Goal: Navigation & Orientation: Find specific page/section

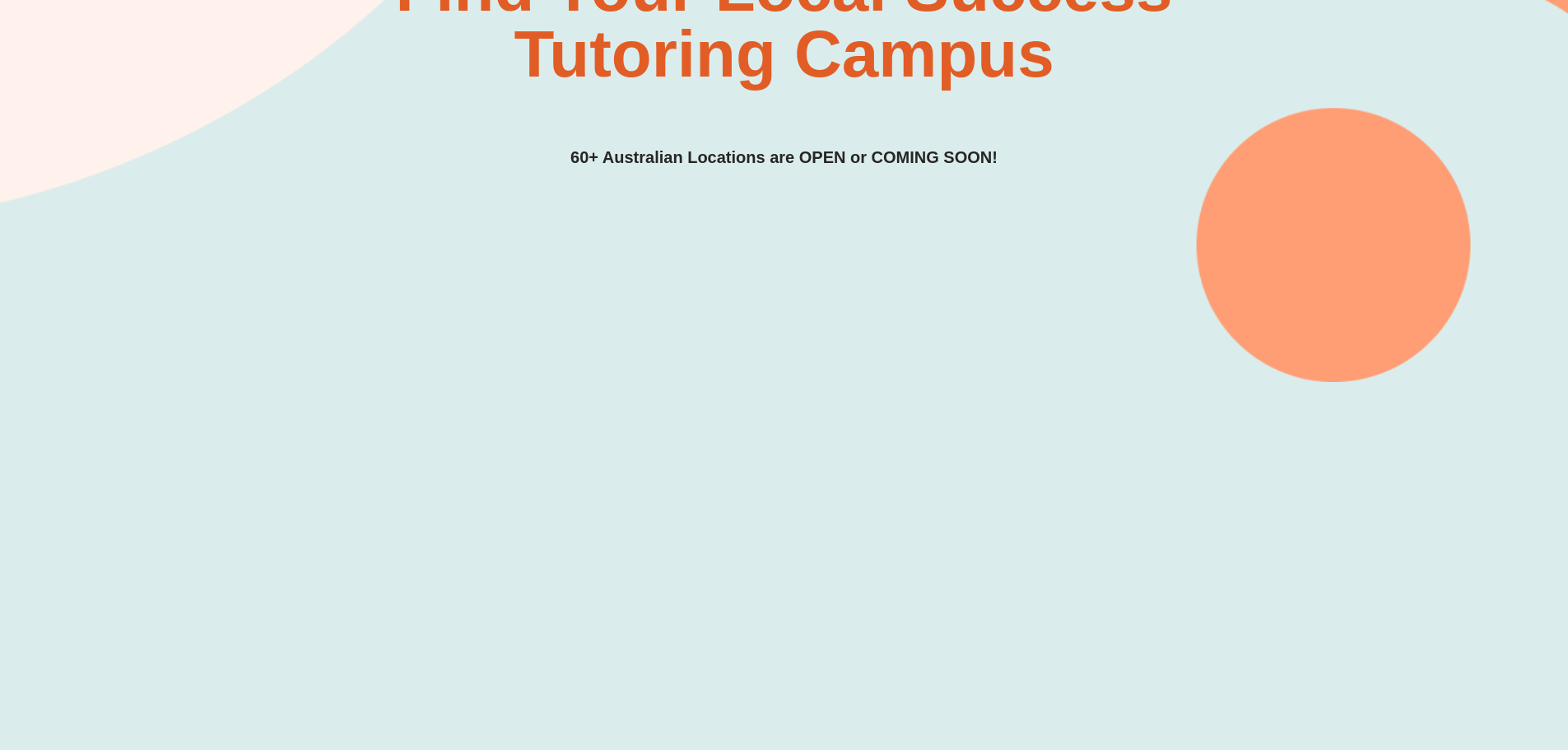
scroll to position [494, 0]
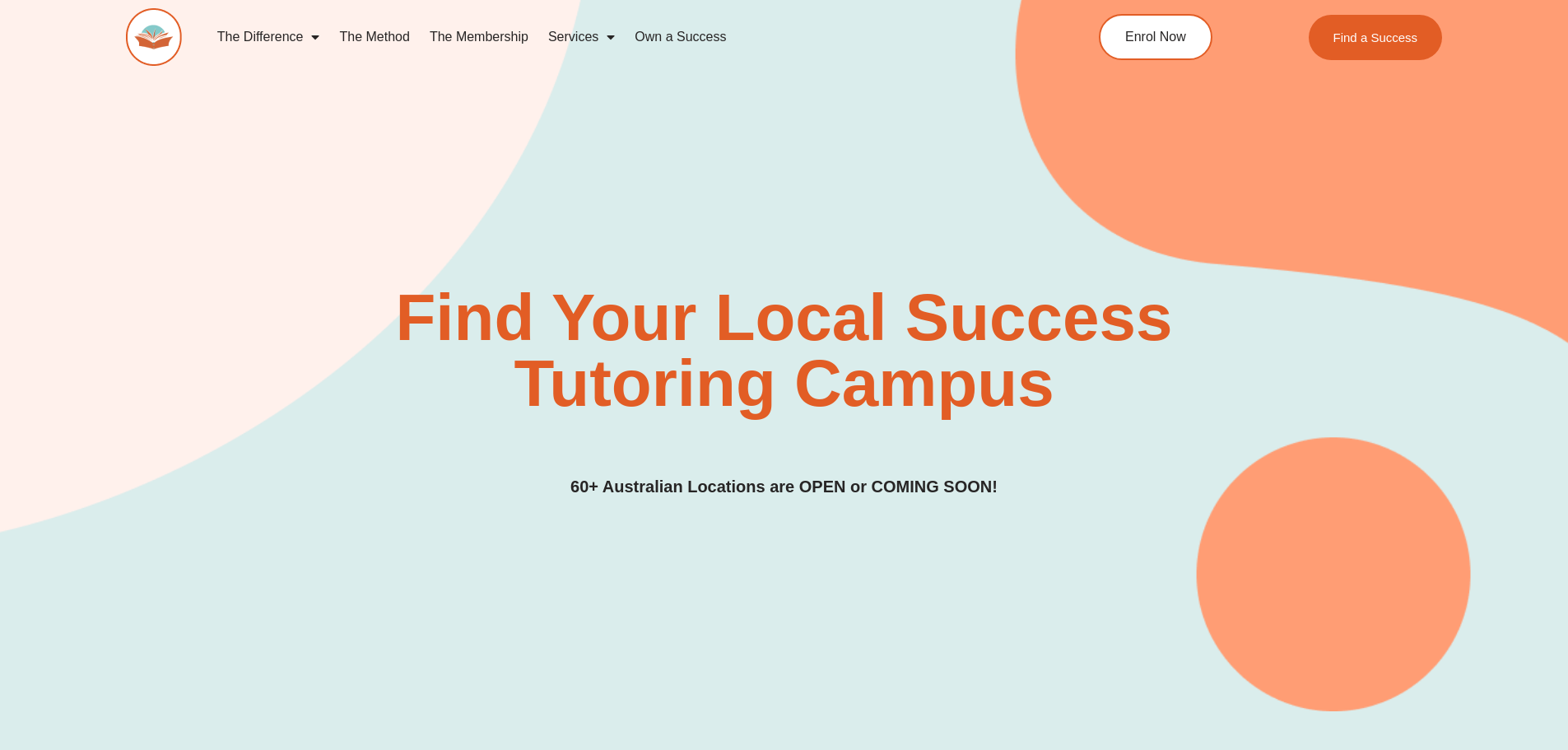
click at [477, 37] on link "The Membership" at bounding box center [479, 37] width 118 height 38
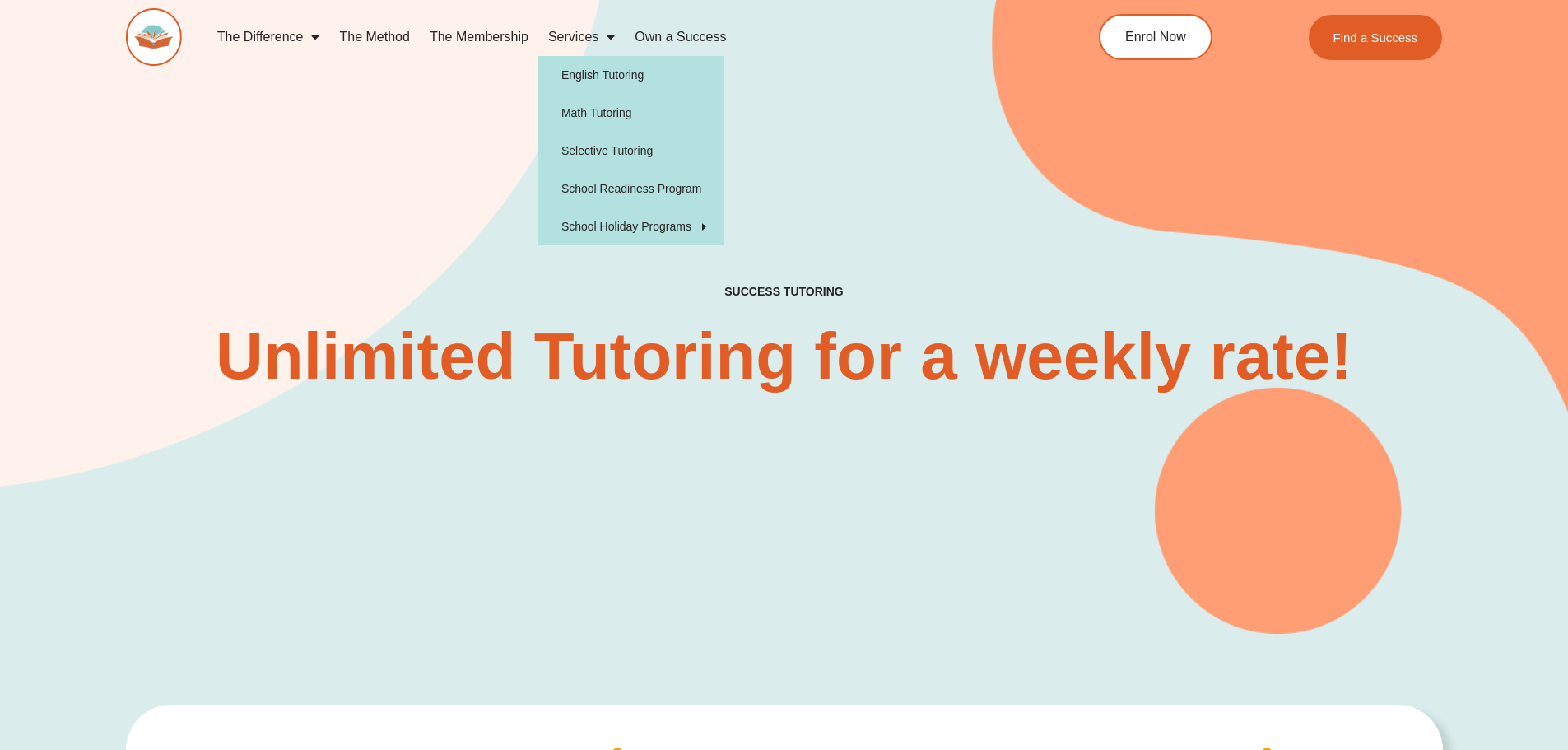
click at [611, 41] on span "Menu" at bounding box center [606, 37] width 16 height 29
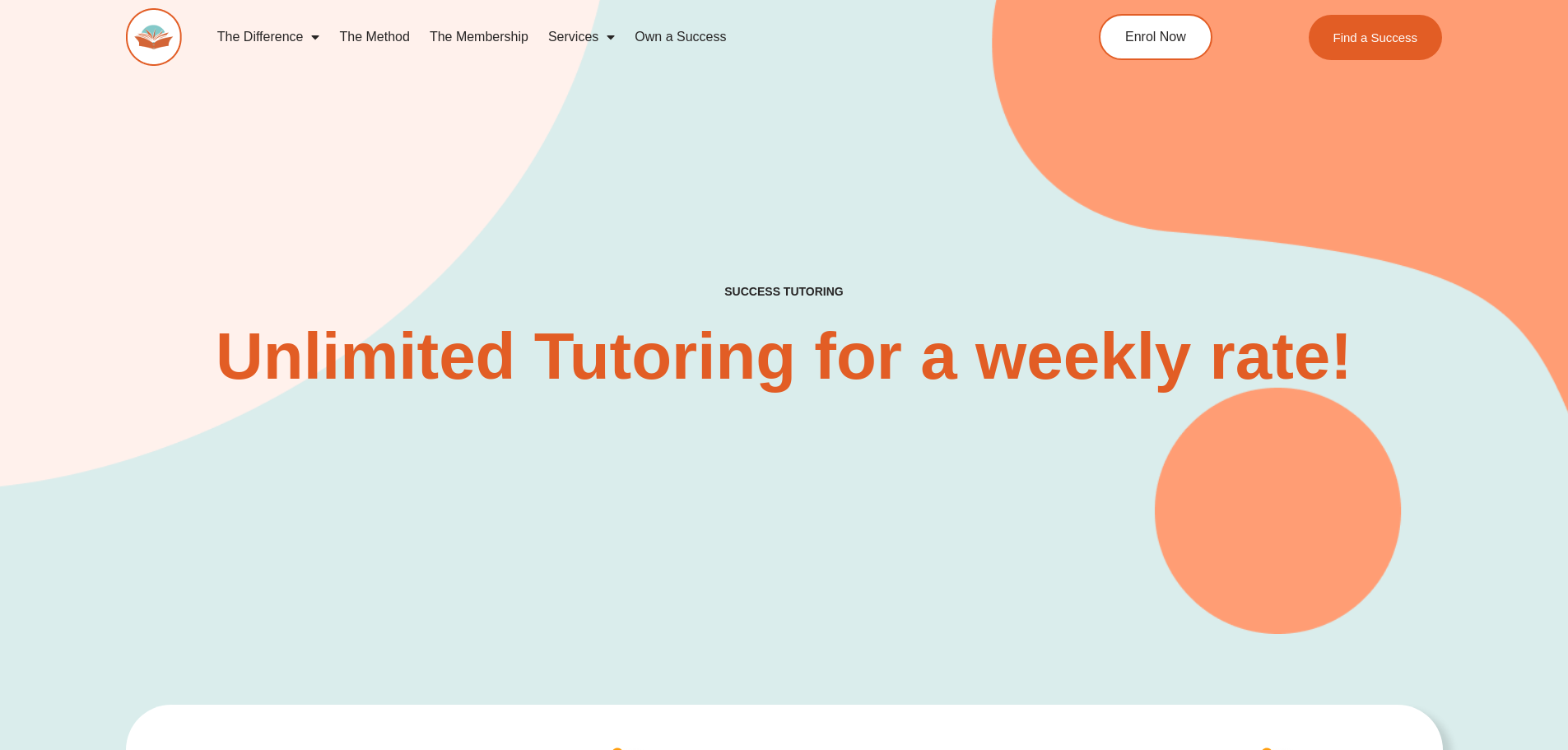
click at [710, 45] on link "Own a Success" at bounding box center [680, 37] width 111 height 38
